Goal: Transaction & Acquisition: Purchase product/service

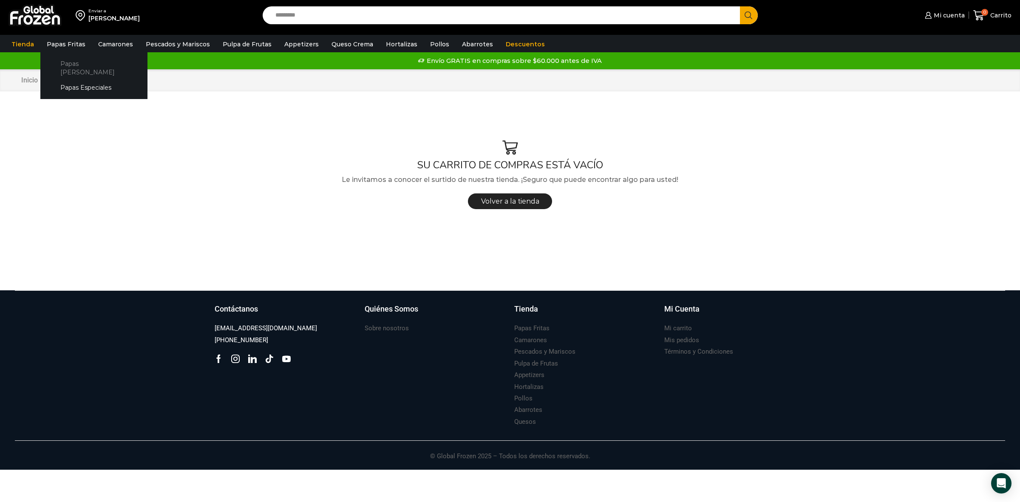
click at [74, 62] on link "Papas [PERSON_NAME]" at bounding box center [94, 68] width 90 height 24
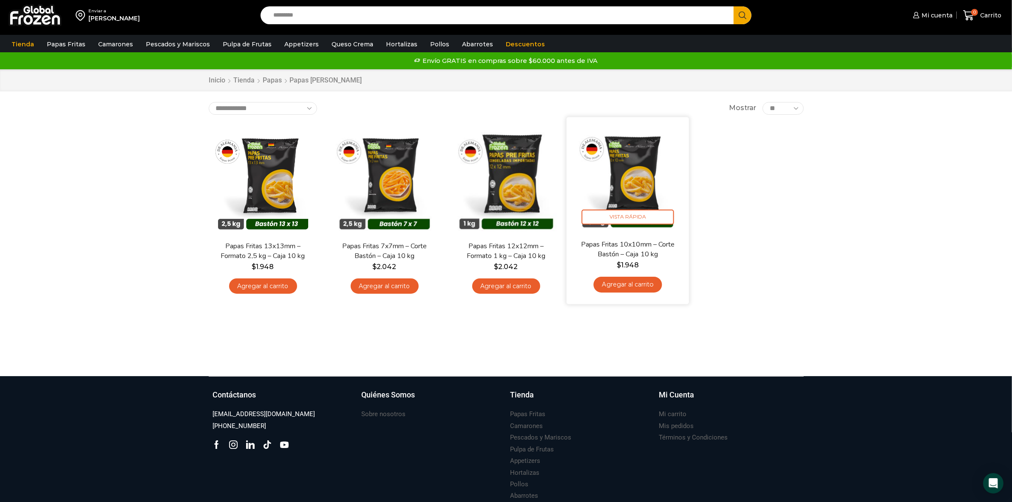
click at [627, 282] on link "Agregar al carrito" at bounding box center [627, 285] width 68 height 16
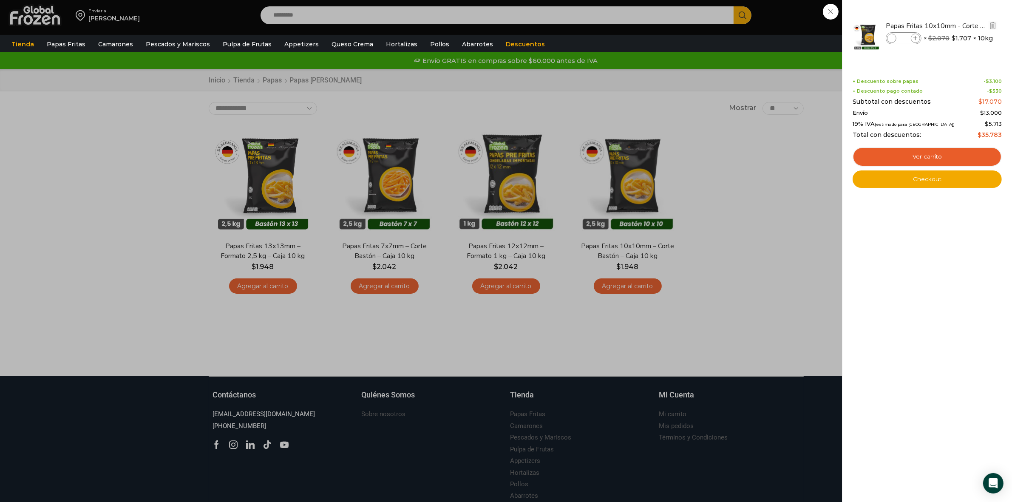
click at [916, 36] on icon at bounding box center [915, 38] width 5 height 5
type input "*"
click at [84, 76] on link "Papas Especiales" at bounding box center [93, 79] width 107 height 16
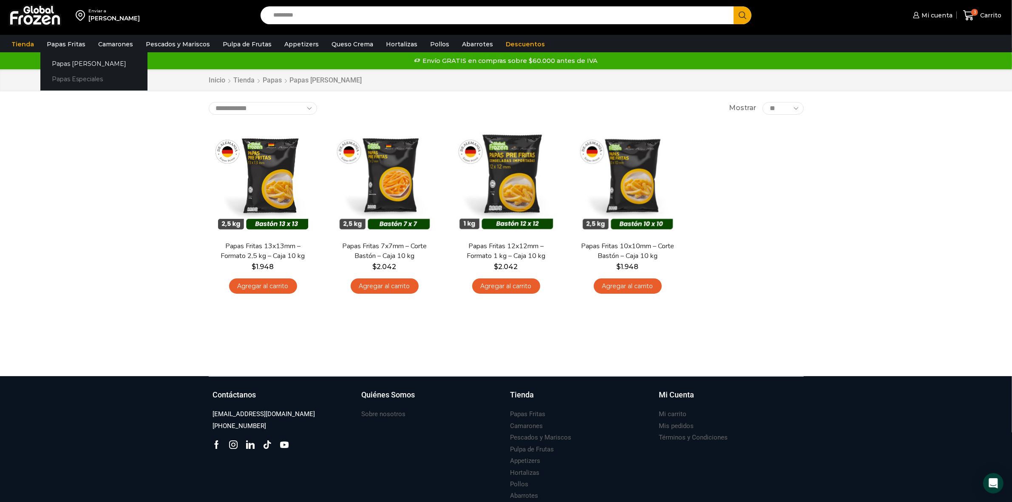
click at [65, 76] on link "Papas Especiales" at bounding box center [93, 79] width 107 height 16
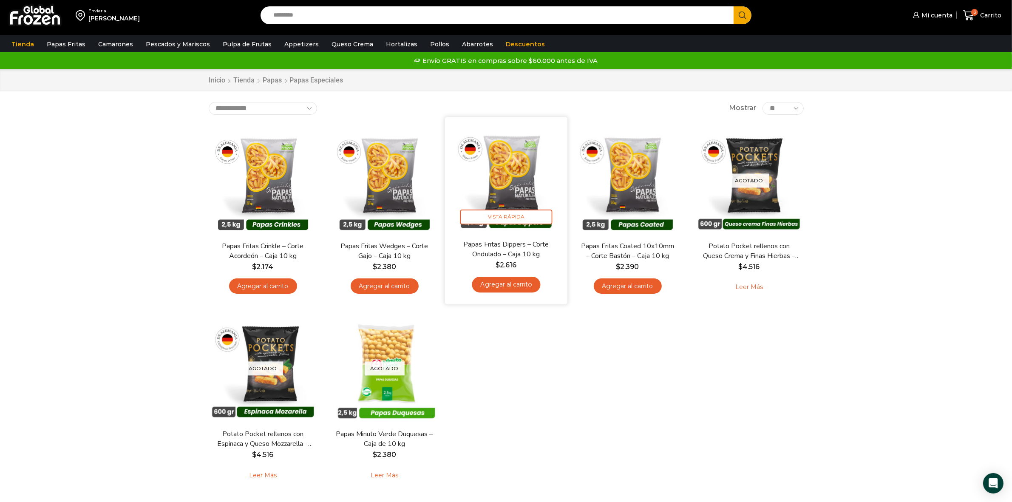
click at [512, 286] on link "Agregar al carrito" at bounding box center [506, 285] width 68 height 16
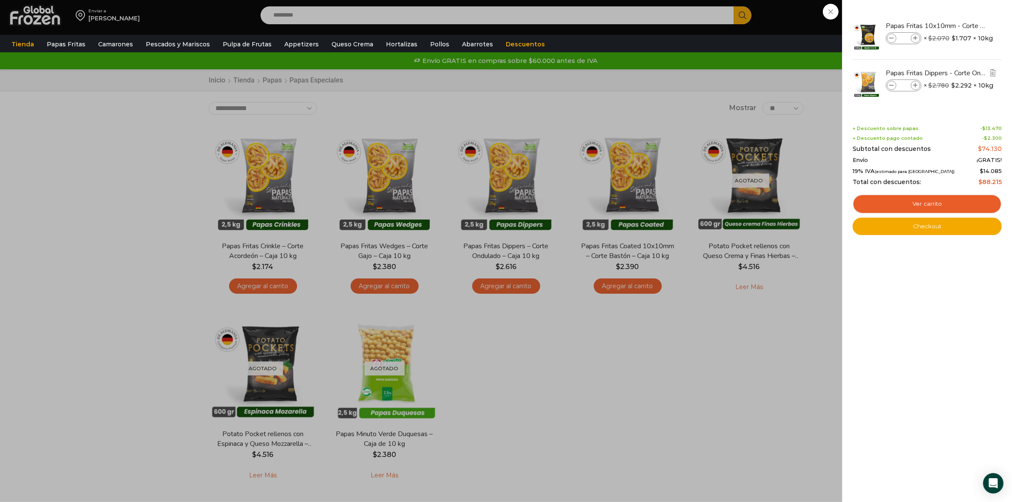
click at [917, 84] on icon at bounding box center [915, 85] width 5 height 5
type input "*"
click at [961, 10] on div "4 Carrito 4 4 Shopping Cart *" at bounding box center [982, 16] width 42 height 20
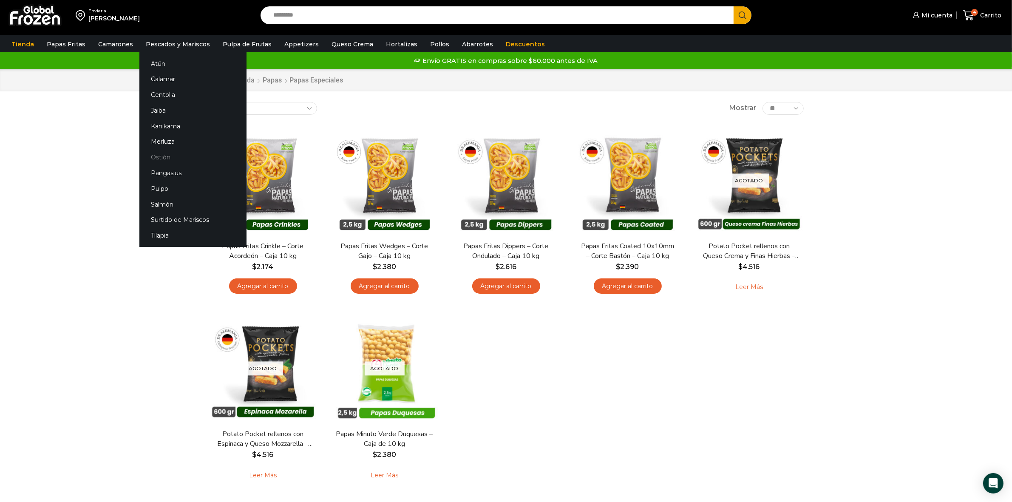
click at [158, 151] on link "Ostión" at bounding box center [192, 158] width 107 height 16
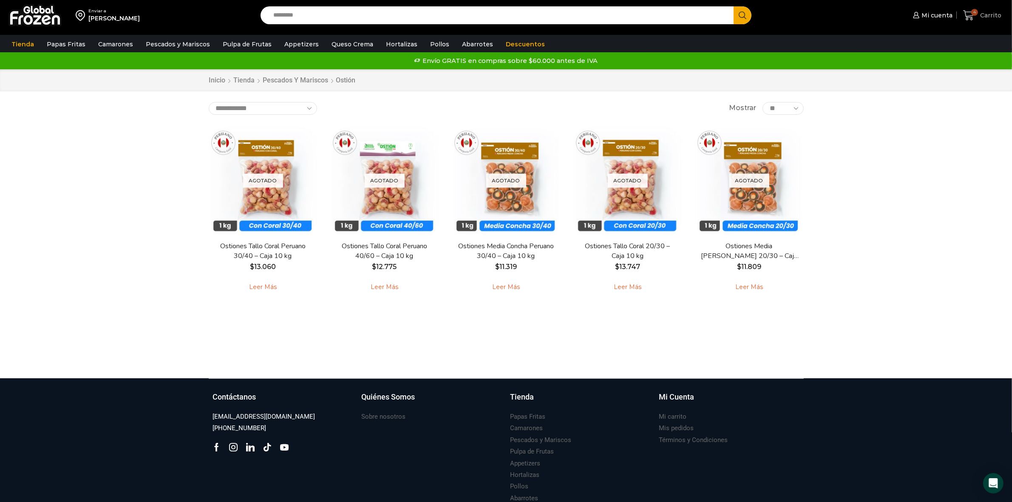
click at [973, 14] on span "4" at bounding box center [974, 12] width 7 height 7
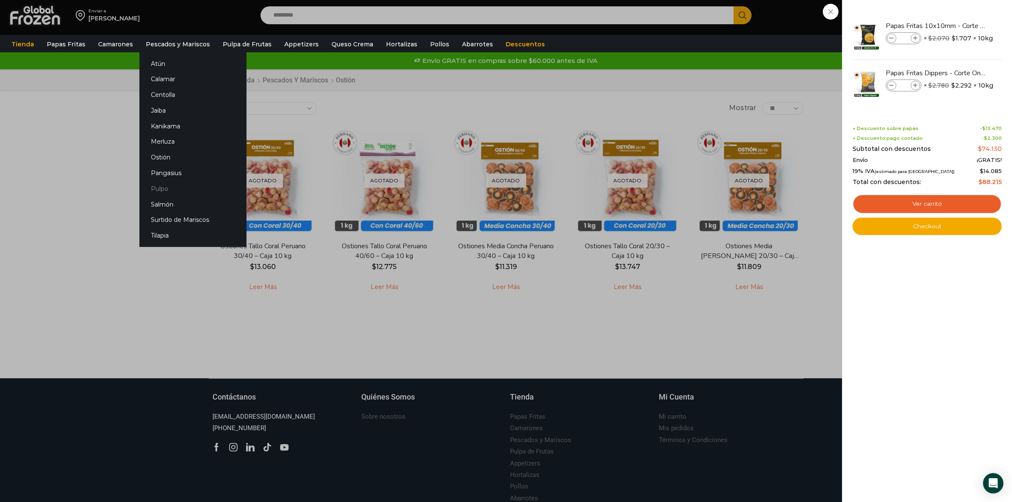
click at [158, 188] on link "Pulpo" at bounding box center [192, 189] width 107 height 16
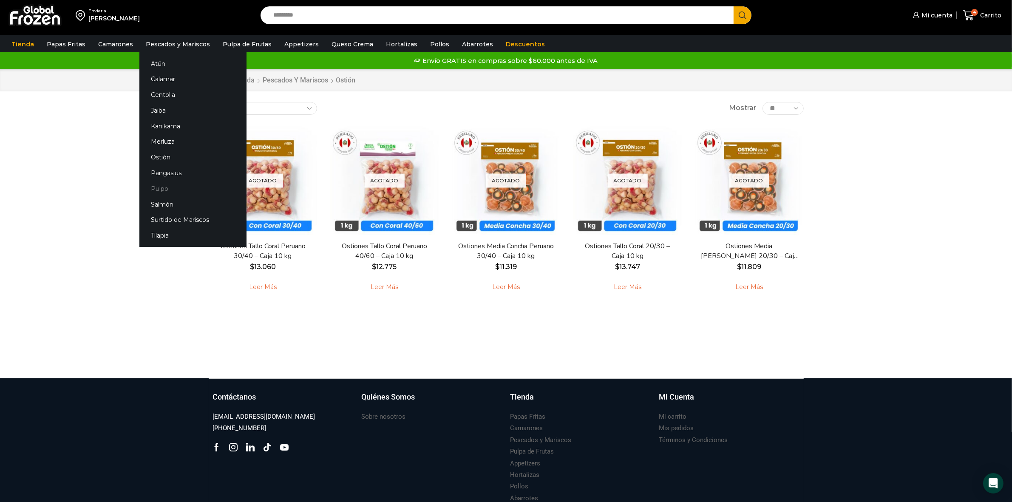
click at [156, 186] on link "Pulpo" at bounding box center [192, 189] width 107 height 16
